Goal: Task Accomplishment & Management: Use online tool/utility

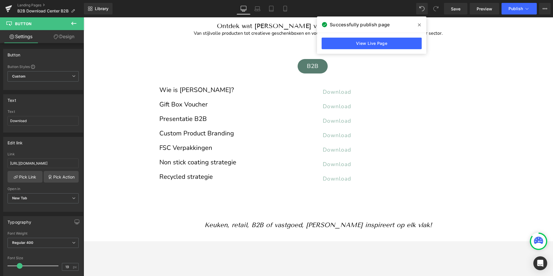
scroll to position [92, 0]
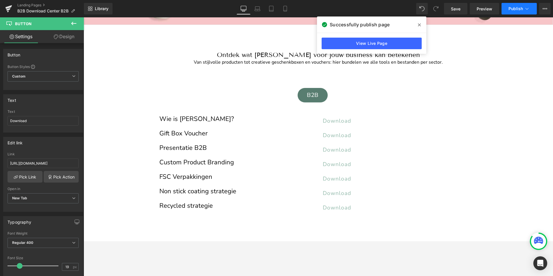
click at [514, 8] on span "Publish" at bounding box center [515, 8] width 14 height 5
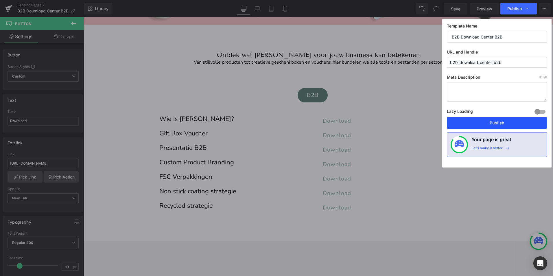
click at [503, 125] on button "Publish" at bounding box center [496, 123] width 100 height 12
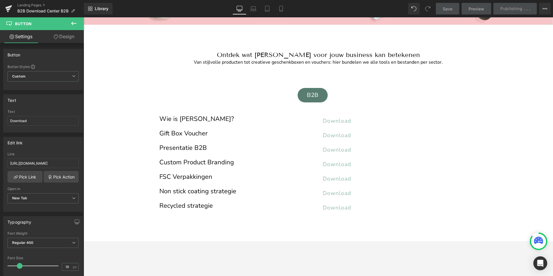
click at [70, 23] on icon at bounding box center [73, 23] width 7 height 7
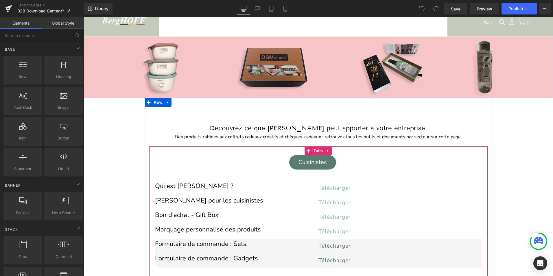
scroll to position [29, 0]
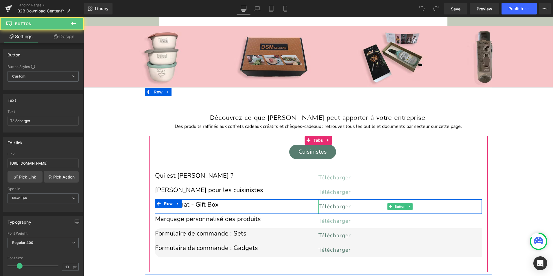
click at [328, 204] on span "Télécharger" at bounding box center [334, 207] width 32 height 8
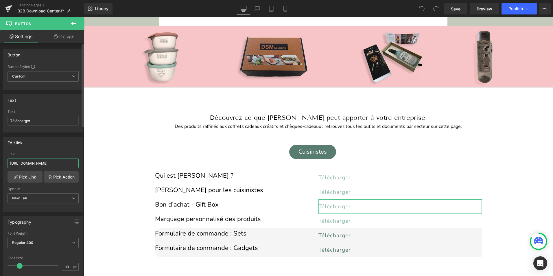
click at [42, 164] on input "[URL][DOMAIN_NAME]" at bounding box center [43, 163] width 71 height 10
paste input "FR_2025.pdf?v=1757494765"
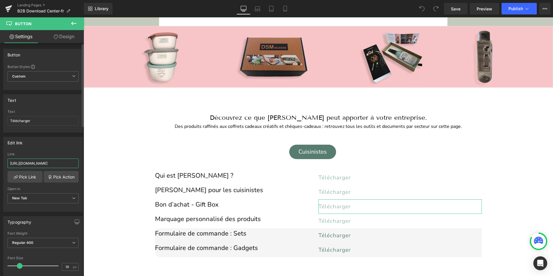
scroll to position [0, 114]
type input "[URL][DOMAIN_NAME]"
click at [512, 8] on span "Publish" at bounding box center [515, 8] width 14 height 5
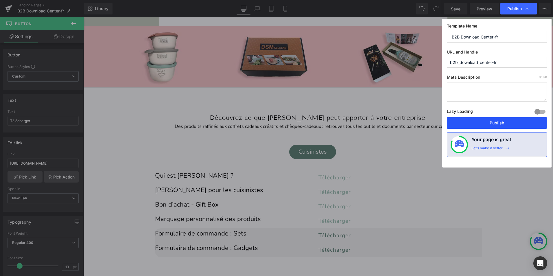
click at [496, 123] on button "Publish" at bounding box center [496, 123] width 100 height 12
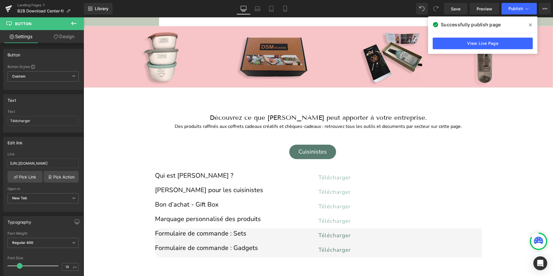
click at [74, 23] on icon at bounding box center [73, 23] width 5 height 3
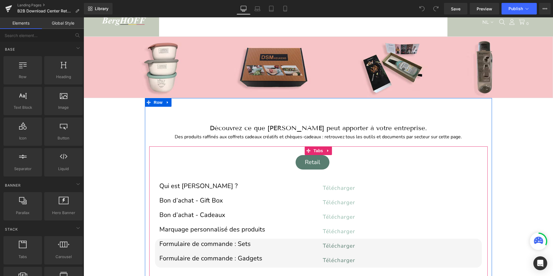
scroll to position [29, 0]
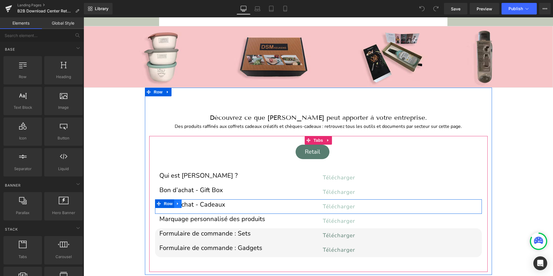
click at [177, 205] on link at bounding box center [178, 203] width 8 height 9
click at [191, 201] on icon at bounding box center [193, 203] width 4 height 4
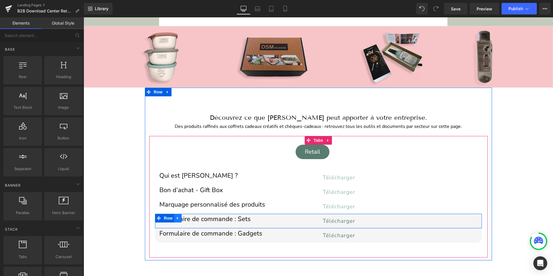
click at [177, 217] on icon at bounding box center [177, 217] width 1 height 3
click at [191, 217] on icon at bounding box center [193, 218] width 4 height 4
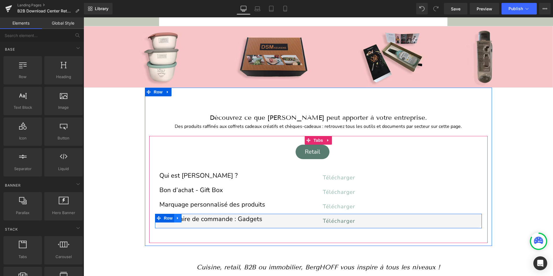
click at [176, 217] on icon at bounding box center [178, 218] width 4 height 4
click at [191, 216] on icon at bounding box center [193, 218] width 4 height 4
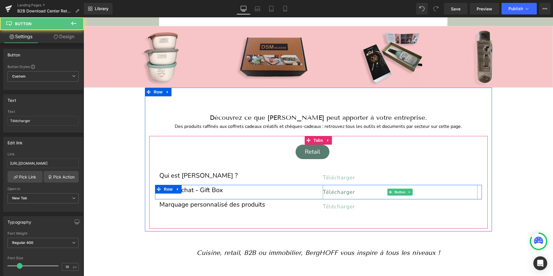
click at [332, 188] on span "Télécharger" at bounding box center [338, 192] width 32 height 8
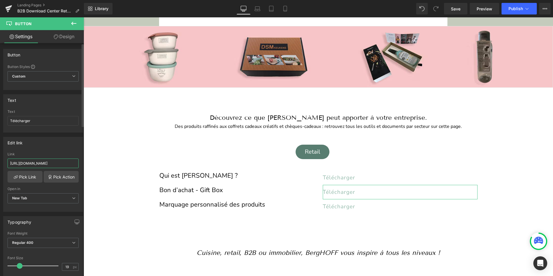
click at [44, 161] on input "[URL][DOMAIN_NAME]" at bounding box center [43, 163] width 71 height 10
paste input "FR_2025.pdf?v=1757494765"
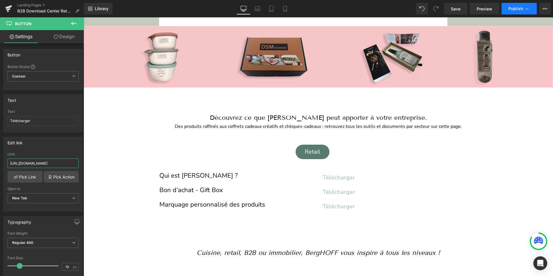
type input "[URL][DOMAIN_NAME]"
click at [515, 9] on span "Publish" at bounding box center [515, 8] width 14 height 5
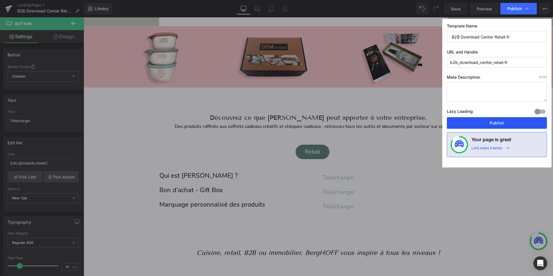
click at [492, 123] on button "Publish" at bounding box center [496, 123] width 100 height 12
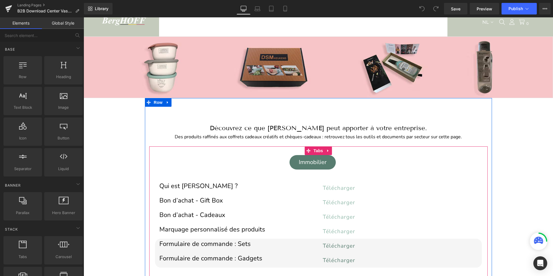
scroll to position [29, 0]
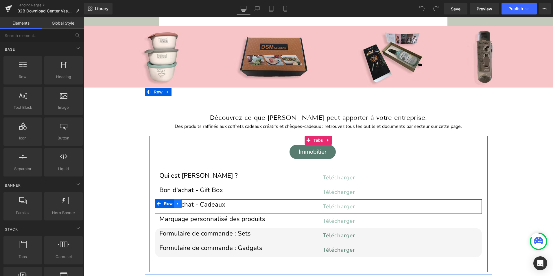
click at [177, 204] on icon at bounding box center [178, 203] width 4 height 4
click at [191, 203] on icon at bounding box center [193, 203] width 4 height 4
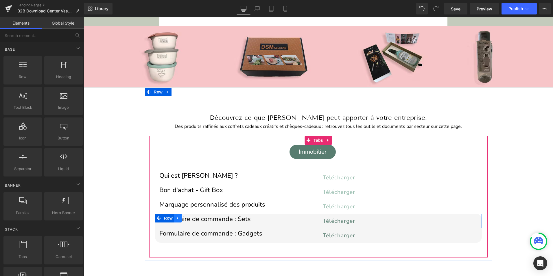
click at [176, 217] on icon at bounding box center [178, 218] width 4 height 4
click at [191, 216] on icon at bounding box center [193, 218] width 4 height 4
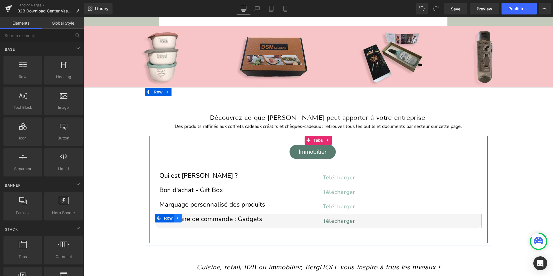
click at [176, 218] on icon at bounding box center [178, 218] width 4 height 4
click at [191, 218] on icon at bounding box center [193, 218] width 4 height 4
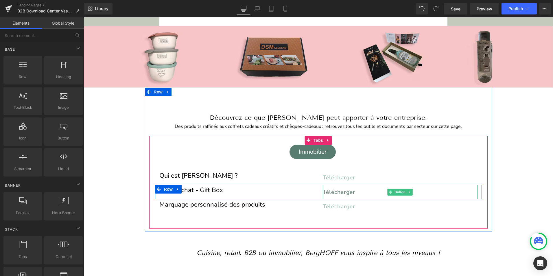
click at [334, 190] on span "Télécharger" at bounding box center [338, 192] width 32 height 8
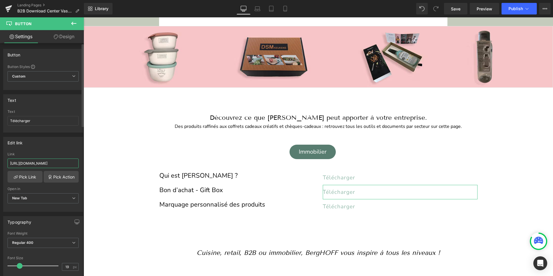
click at [38, 164] on input "[URL][DOMAIN_NAME]" at bounding box center [43, 163] width 71 height 10
type input "[URL][DOMAIN_NAME]"
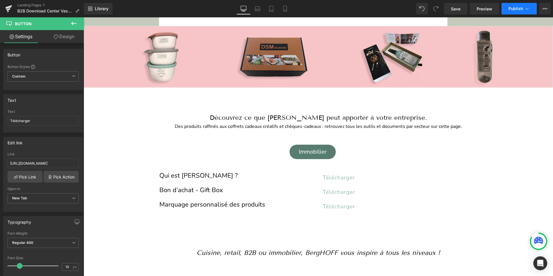
scroll to position [0, 0]
click at [511, 6] on span "Publish" at bounding box center [515, 8] width 14 height 5
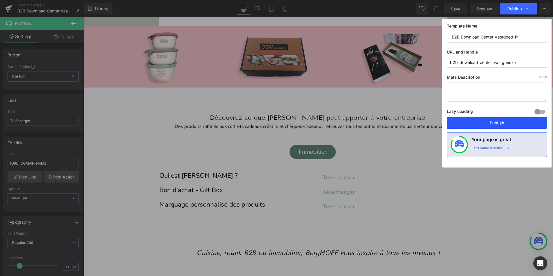
click at [493, 121] on button "Publish" at bounding box center [496, 123] width 100 height 12
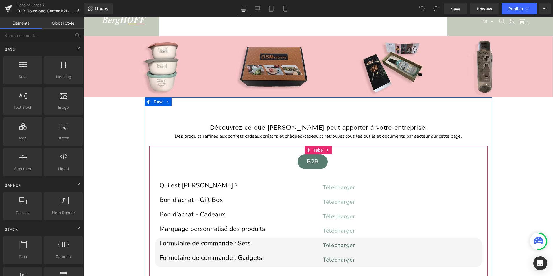
scroll to position [58, 0]
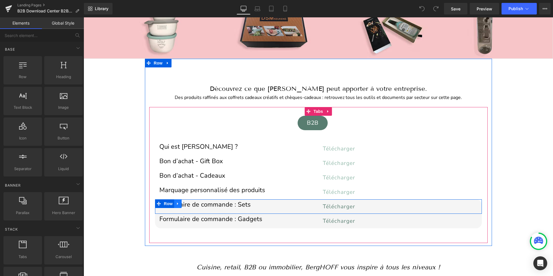
click at [176, 203] on icon at bounding box center [178, 203] width 4 height 4
click at [191, 203] on icon at bounding box center [193, 203] width 4 height 4
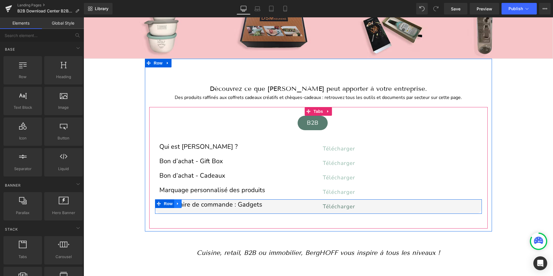
click at [177, 203] on icon at bounding box center [177, 203] width 1 height 3
click at [189, 202] on link at bounding box center [193, 203] width 8 height 9
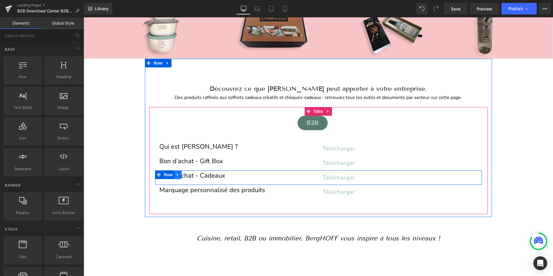
click at [177, 174] on icon at bounding box center [177, 174] width 1 height 3
click at [191, 173] on icon at bounding box center [193, 175] width 4 height 4
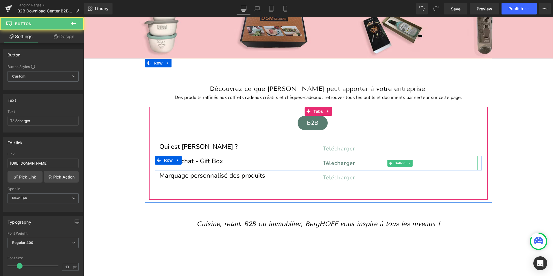
click at [338, 160] on span "Télécharger" at bounding box center [338, 163] width 32 height 8
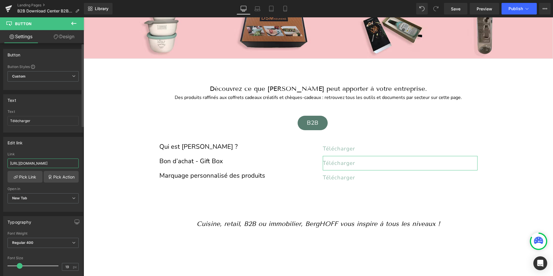
click at [50, 164] on input "[URL][DOMAIN_NAME]" at bounding box center [43, 163] width 71 height 10
type input "[URL][DOMAIN_NAME]"
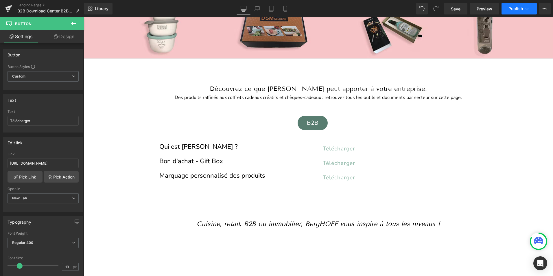
scroll to position [0, 0]
click at [511, 6] on span "Publish" at bounding box center [515, 8] width 14 height 5
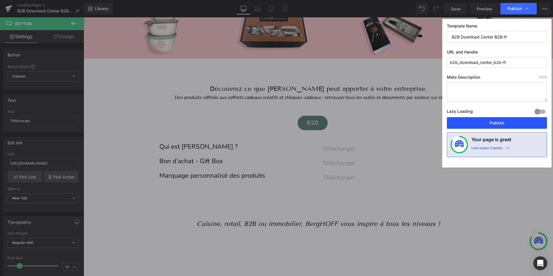
click at [502, 122] on button "Publish" at bounding box center [496, 123] width 100 height 12
